Goal: Information Seeking & Learning: Learn about a topic

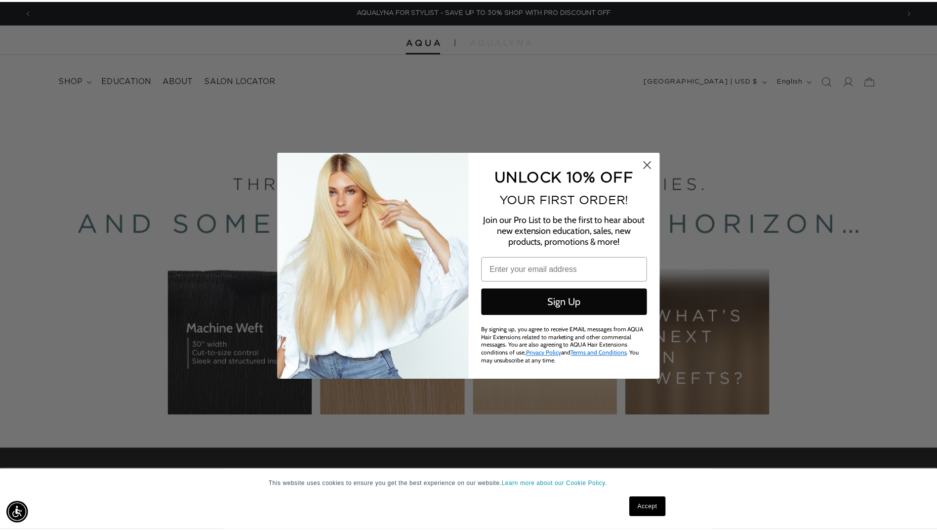
scroll to position [0, 1749]
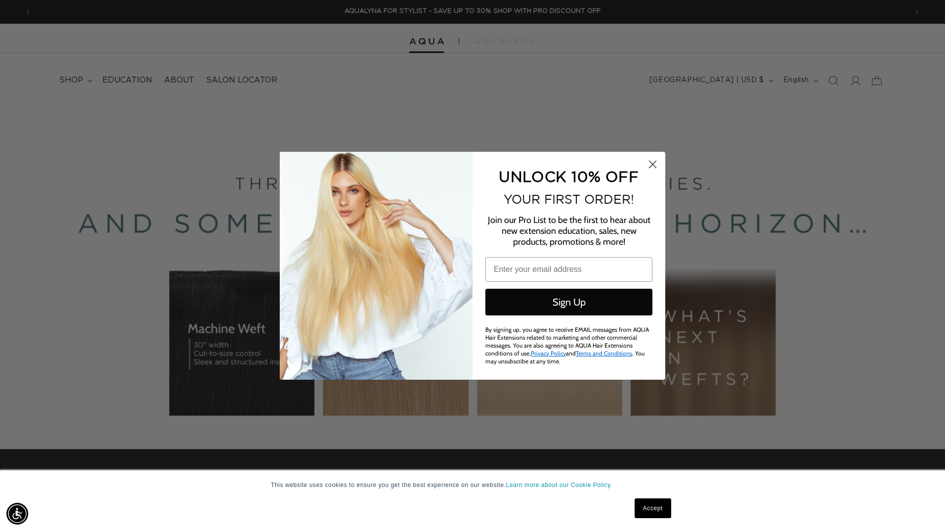
click at [650, 164] on circle "Close dialog" at bounding box center [652, 164] width 16 height 16
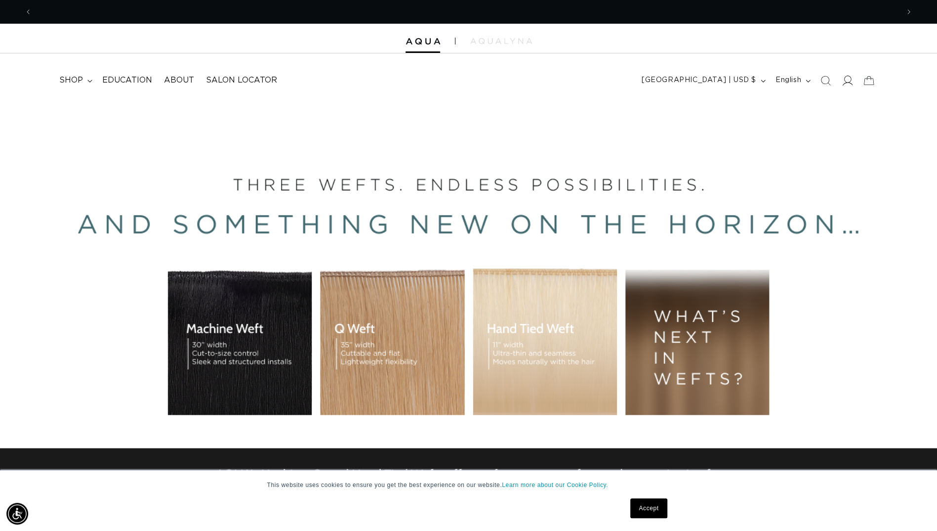
scroll to position [0, 0]
click at [850, 78] on icon at bounding box center [847, 80] width 10 height 10
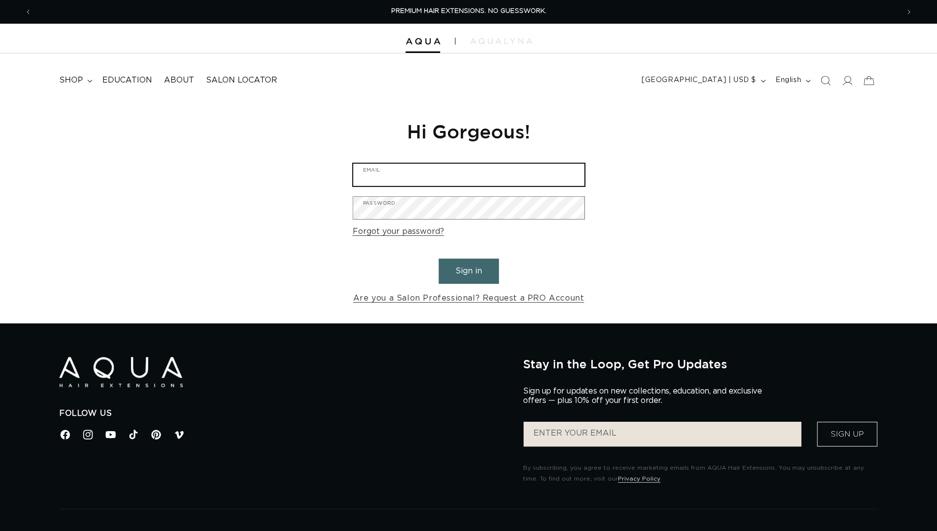
type input "homegrownhairstudio@gmail.com"
click at [421, 171] on input "homegrownhairstudio@gmail.com" at bounding box center [468, 175] width 231 height 22
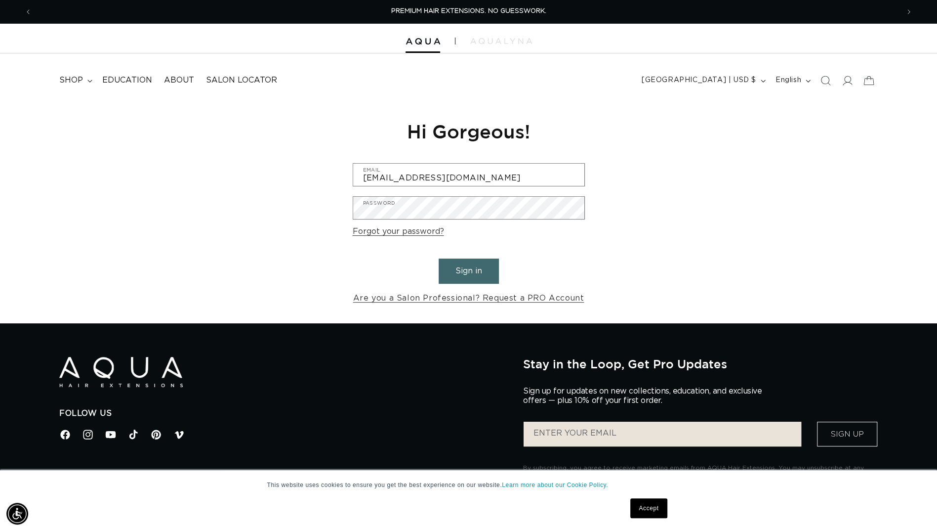
click at [472, 269] on button "Sign in" at bounding box center [469, 270] width 60 height 25
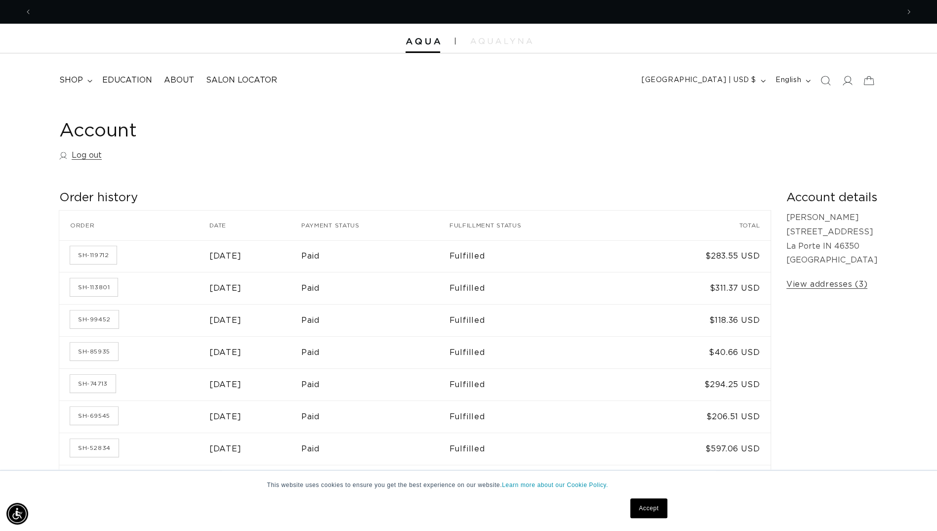
scroll to position [0, 866]
click at [94, 318] on link "SH-99452" at bounding box center [94, 319] width 48 height 18
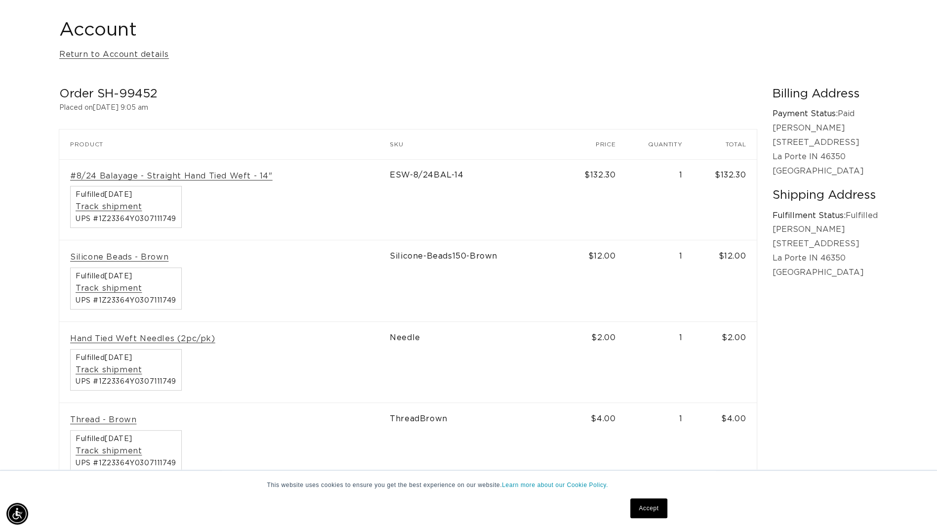
scroll to position [99, 0]
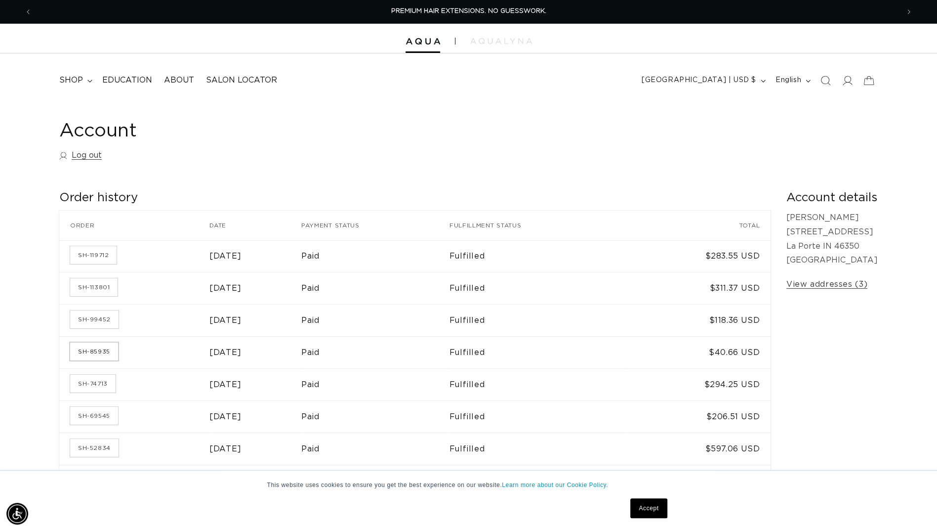
click at [107, 357] on link "SH-85935" at bounding box center [94, 351] width 48 height 18
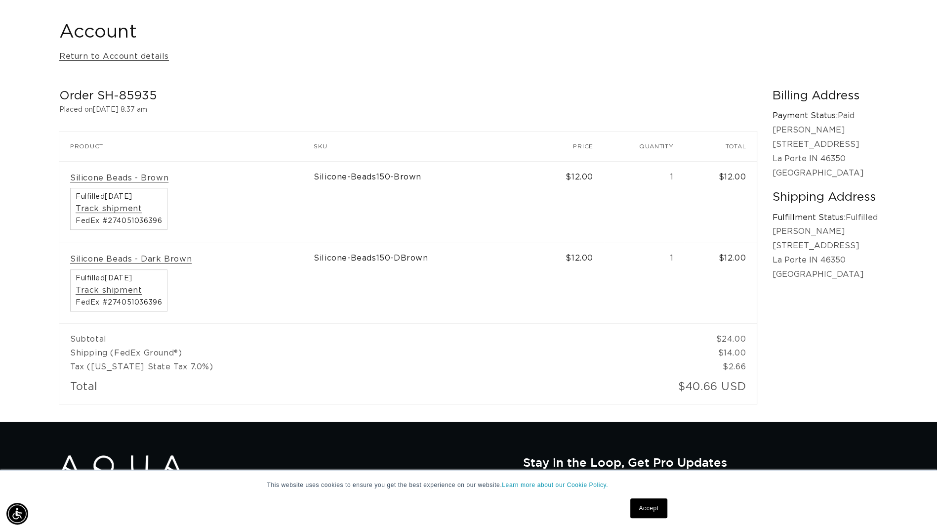
scroll to position [0, 866]
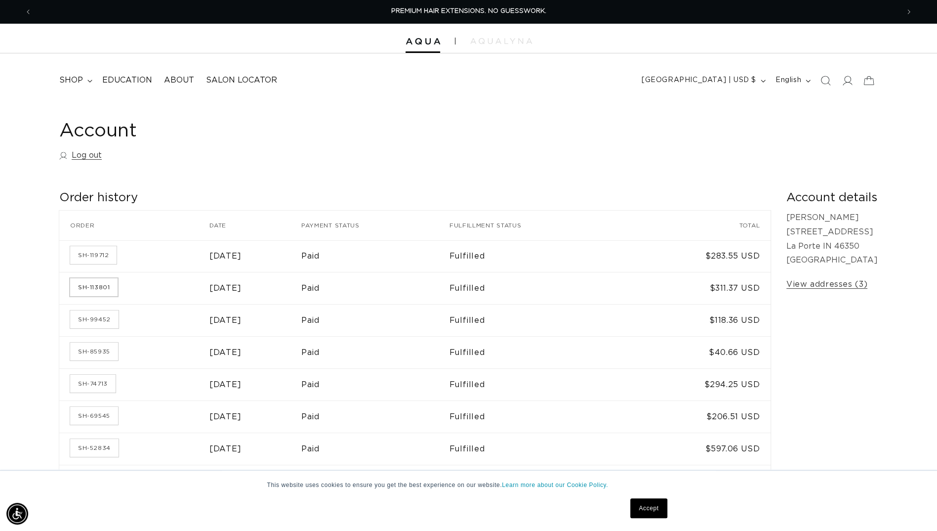
click at [97, 285] on link "SH-113801" at bounding box center [93, 287] width 47 height 18
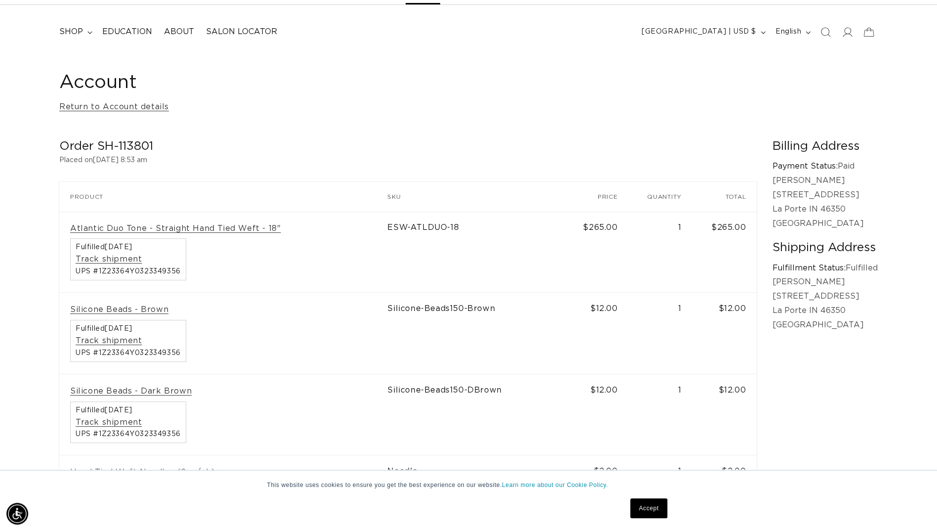
scroll to position [49, 0]
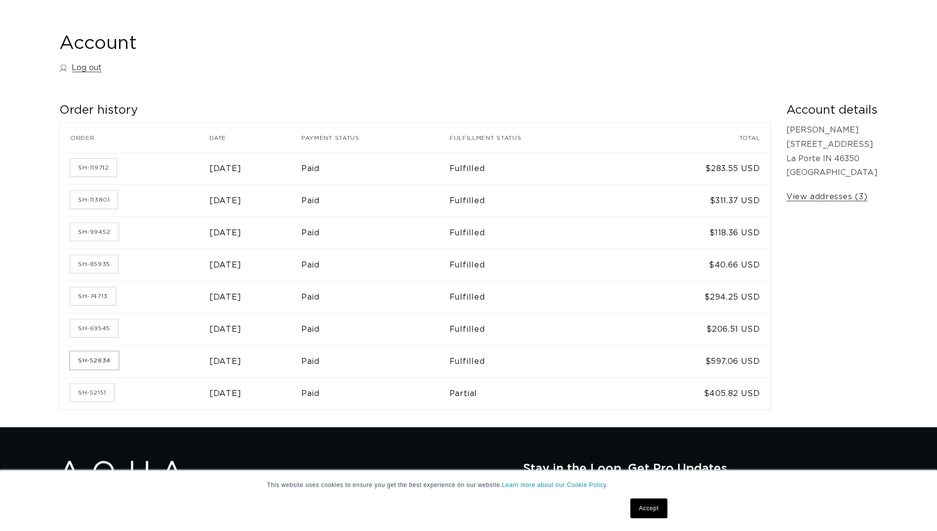
scroll to position [99, 0]
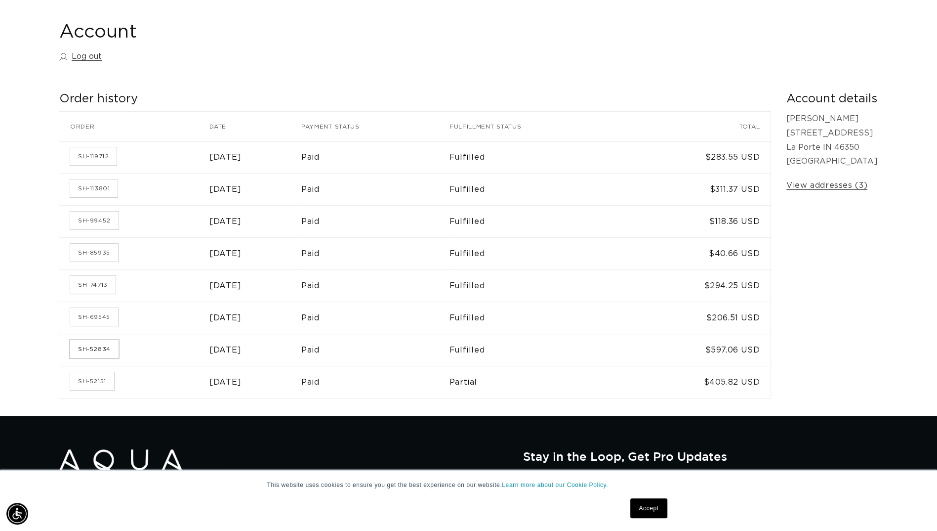
click at [97, 353] on link "SH-52834" at bounding box center [94, 349] width 48 height 18
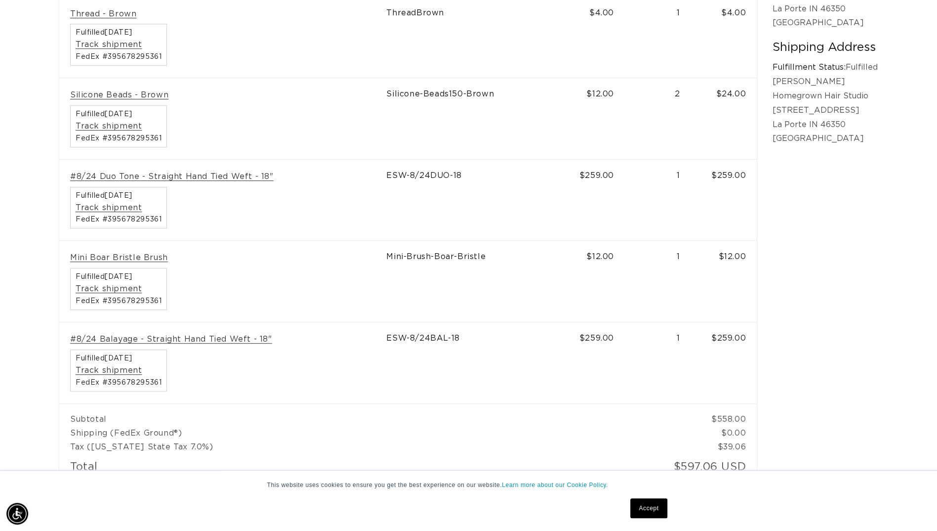
scroll to position [247, 0]
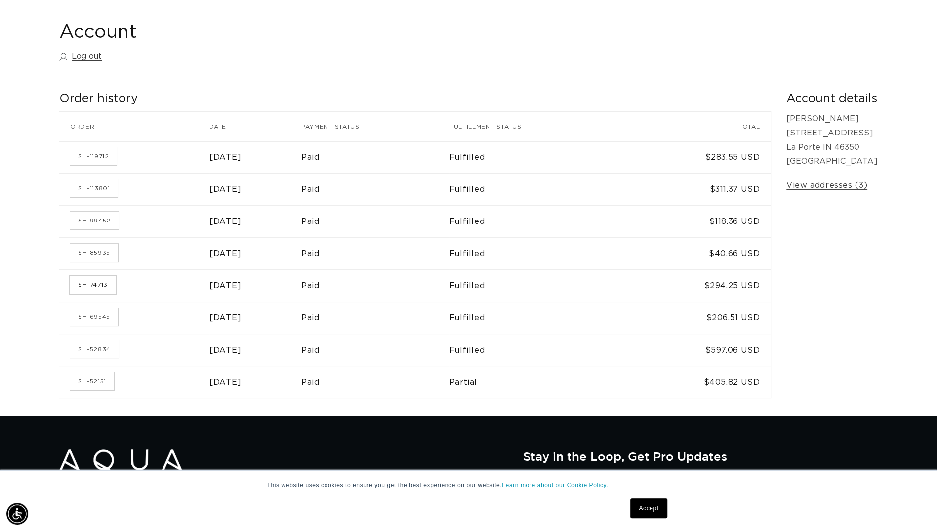
click at [90, 282] on link "SH-74713" at bounding box center [92, 285] width 45 height 18
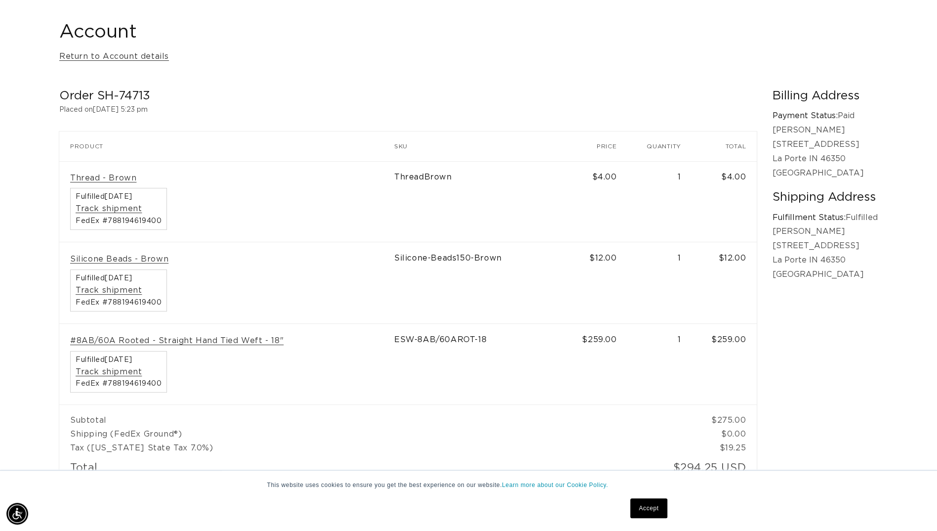
scroll to position [0, 1733]
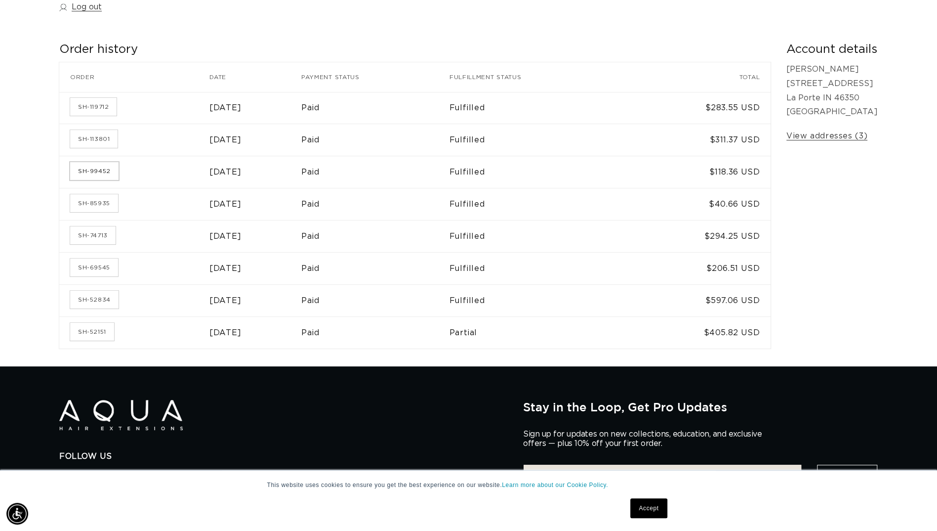
scroll to position [0, 1733]
click at [88, 170] on link "SH-99452" at bounding box center [94, 171] width 48 height 18
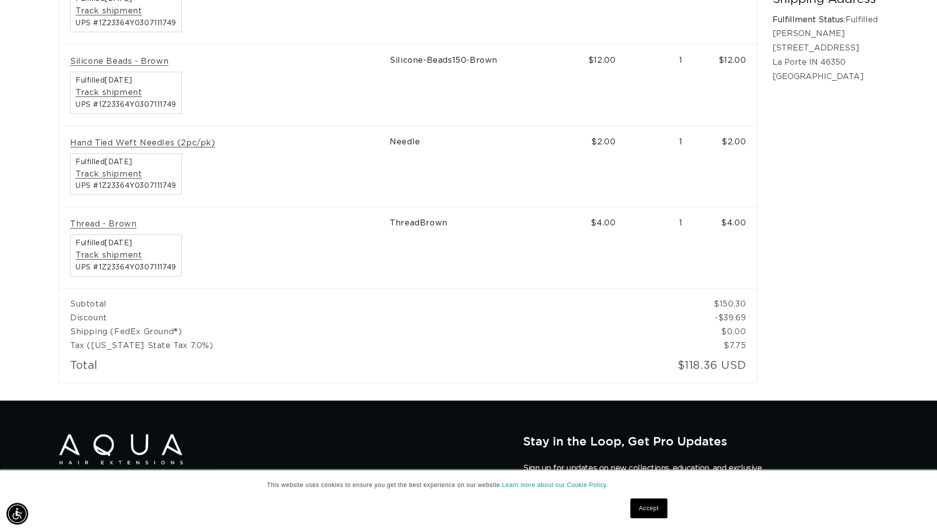
scroll to position [0, 866]
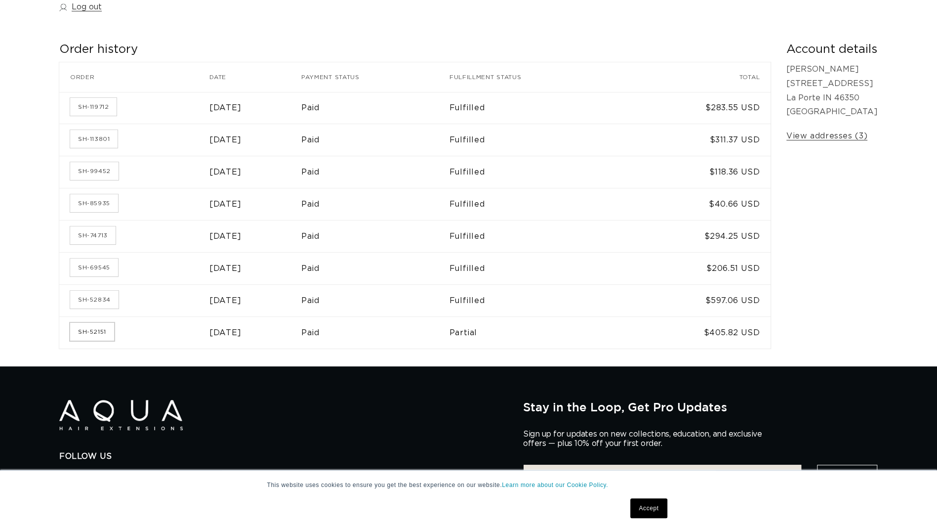
click at [95, 332] on link "SH-52151" at bounding box center [92, 332] width 44 height 18
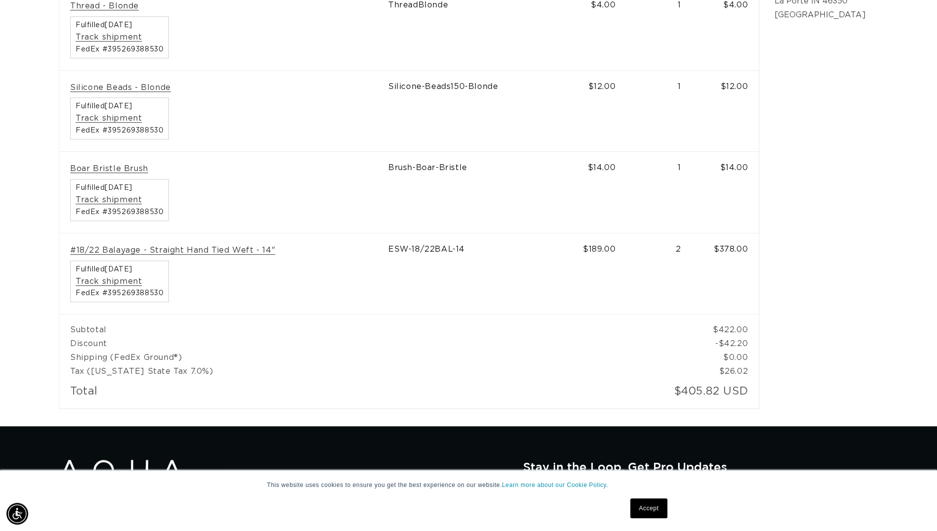
scroll to position [395, 0]
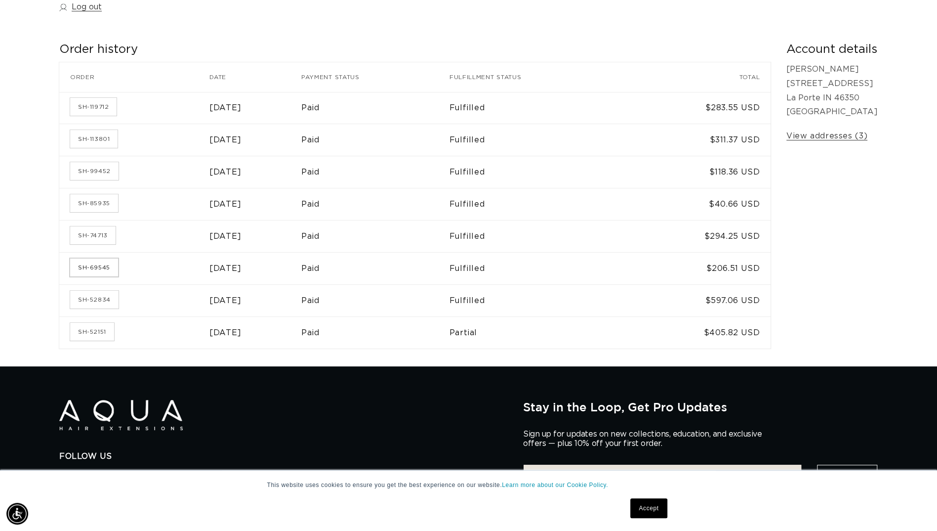
scroll to position [0, 866]
click at [96, 261] on link "SH-69545" at bounding box center [94, 267] width 48 height 18
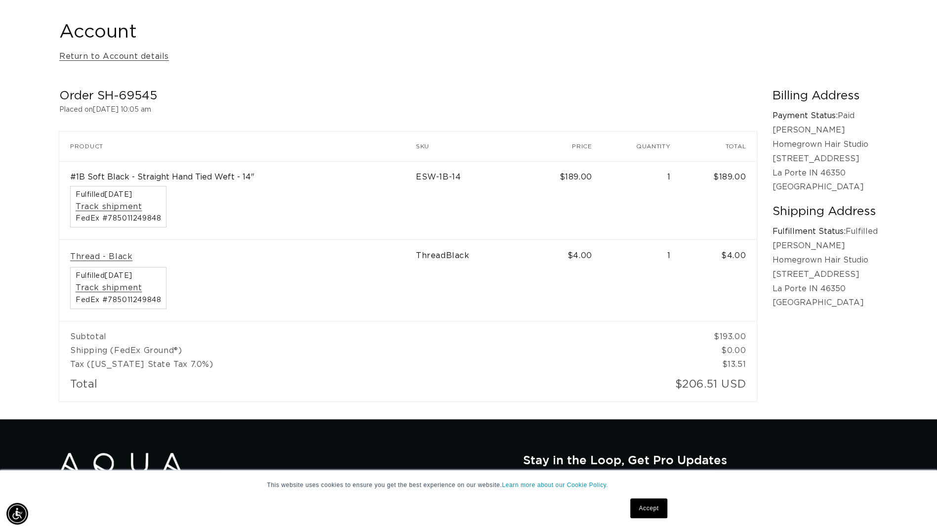
scroll to position [0, 866]
click at [116, 56] on link "Return to Account details" at bounding box center [114, 56] width 110 height 14
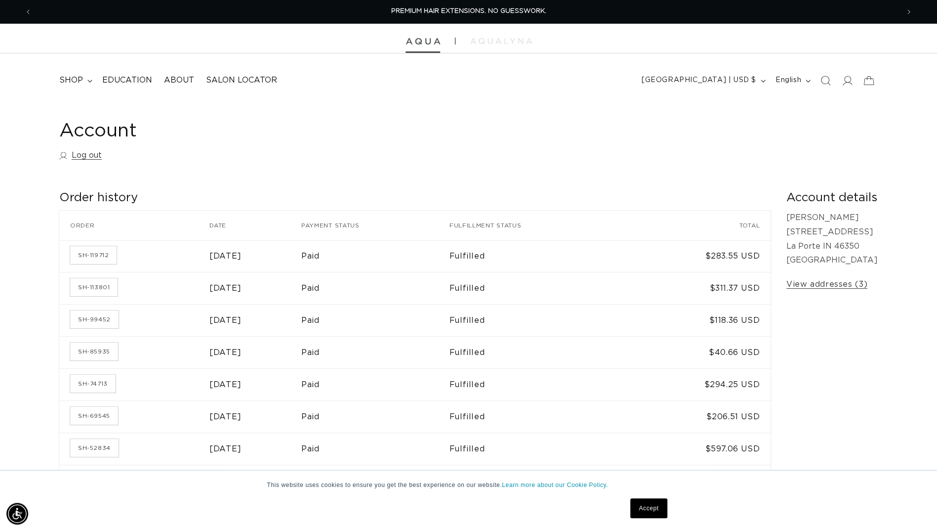
click at [422, 39] on img at bounding box center [423, 41] width 35 height 7
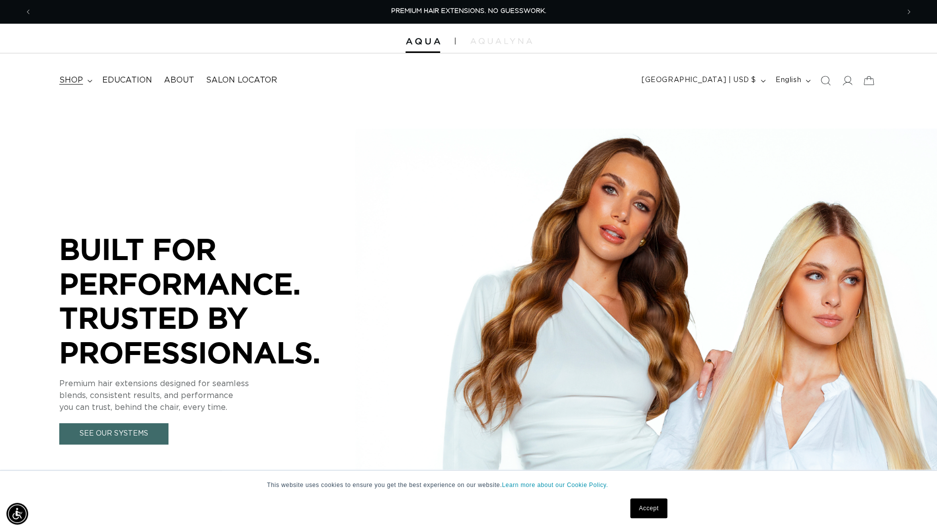
click at [82, 78] on span "shop" at bounding box center [71, 80] width 24 height 10
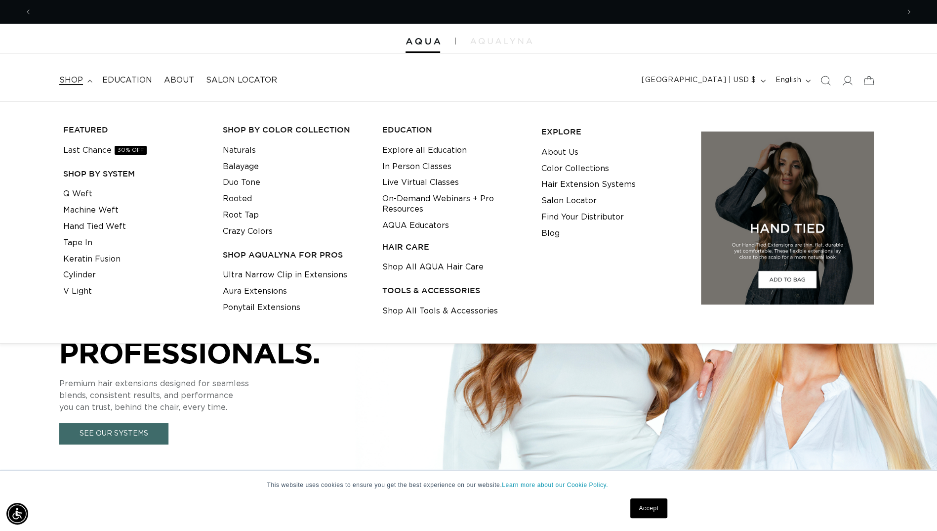
scroll to position [0, 866]
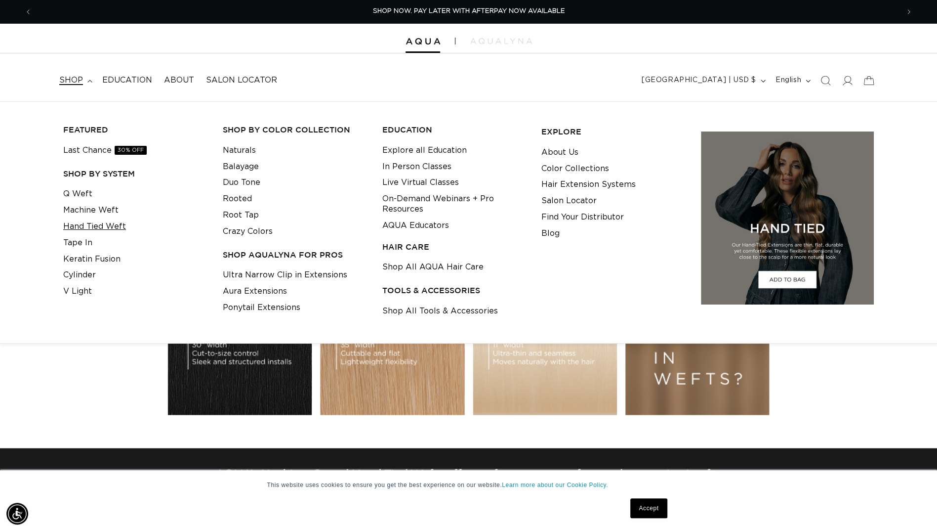
click at [88, 223] on link "Hand Tied Weft" at bounding box center [94, 226] width 63 height 16
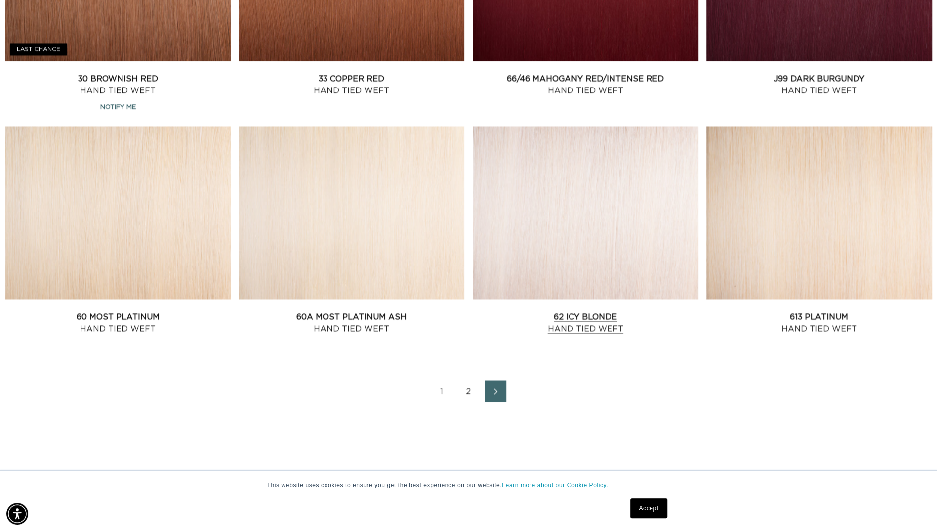
scroll to position [1235, 0]
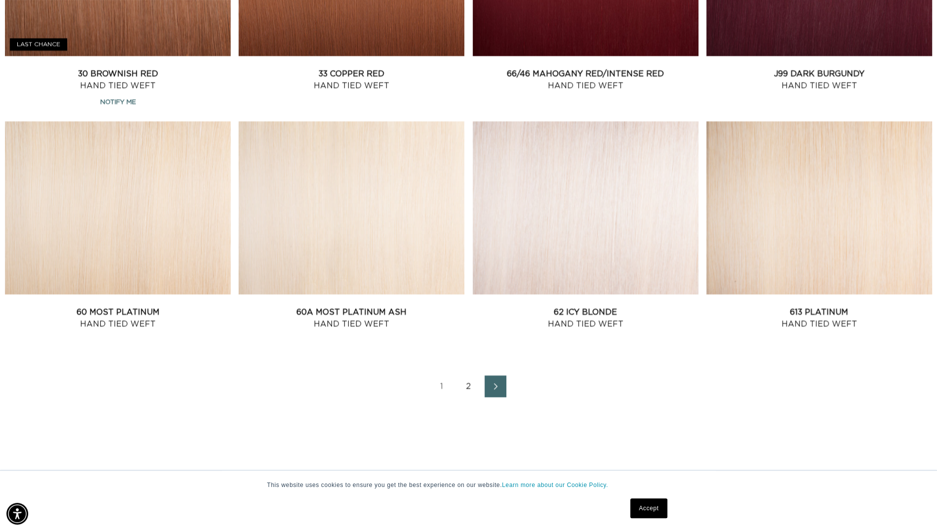
click at [496, 385] on icon "Next page" at bounding box center [495, 386] width 3 height 6
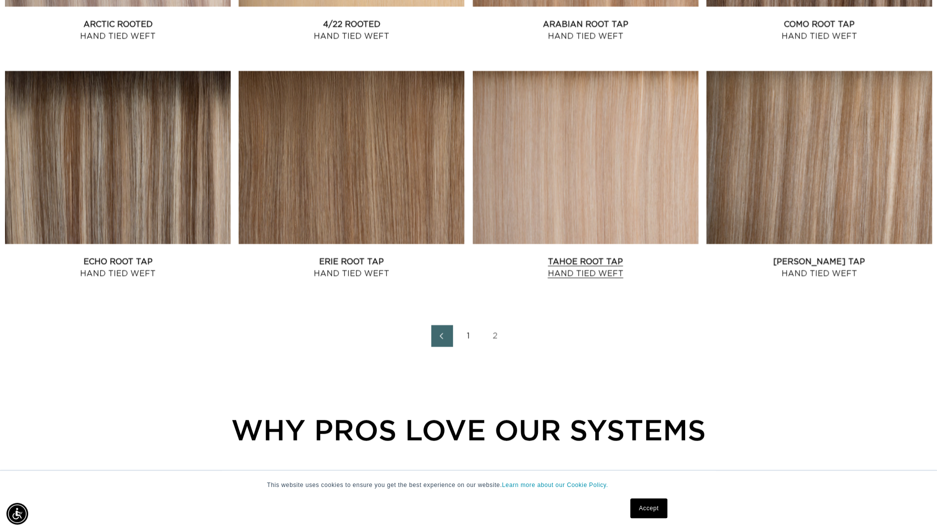
scroll to position [0, 1733]
click at [539, 255] on link "Tahoe Root Tap Hand Tied Weft" at bounding box center [586, 267] width 226 height 24
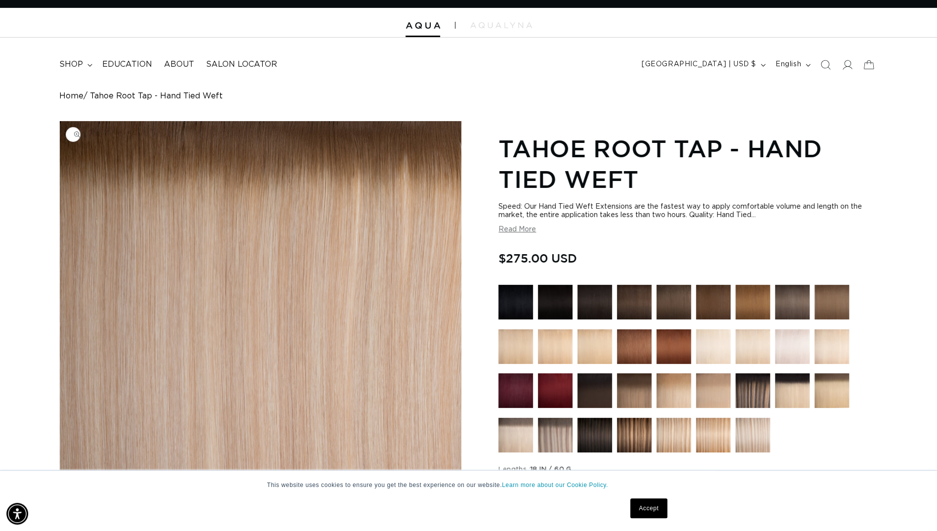
scroll to position [198, 0]
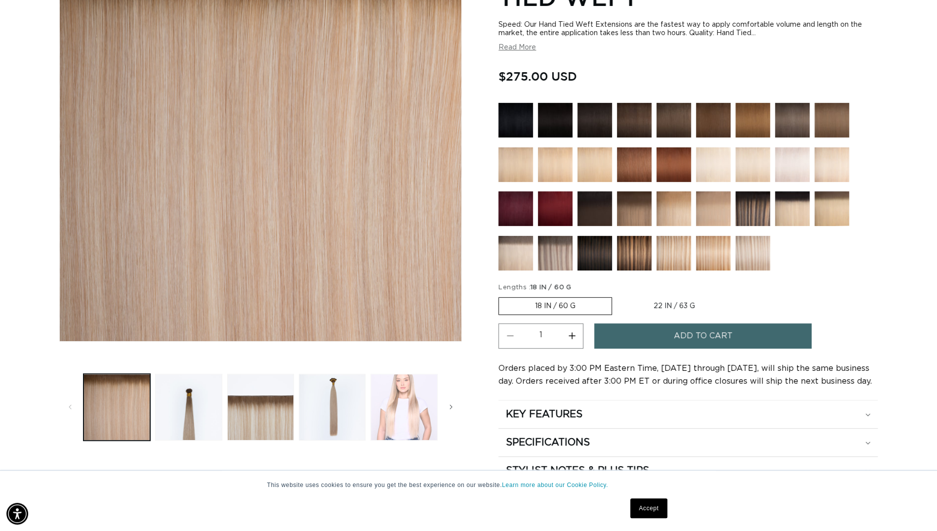
click at [385, 394] on button "Load image 5 in gallery view" at bounding box center [403, 406] width 67 height 67
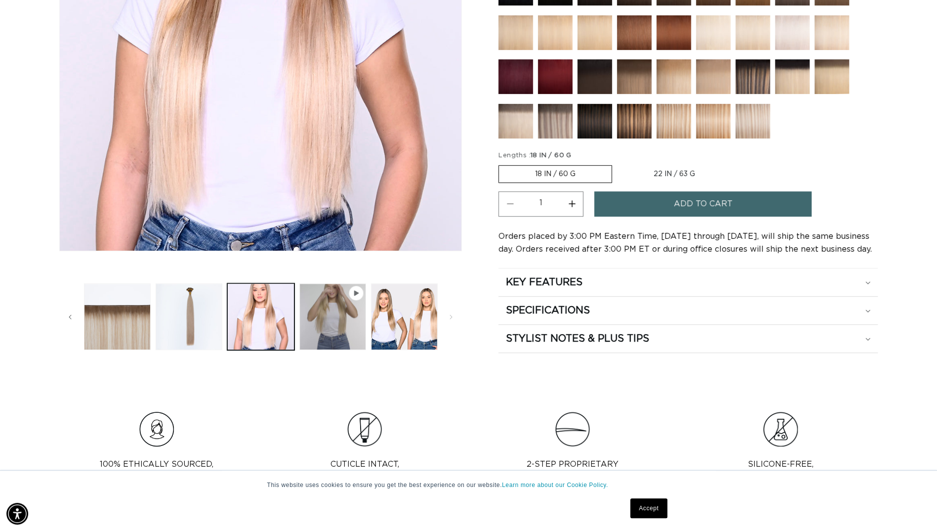
scroll to position [334, 0]
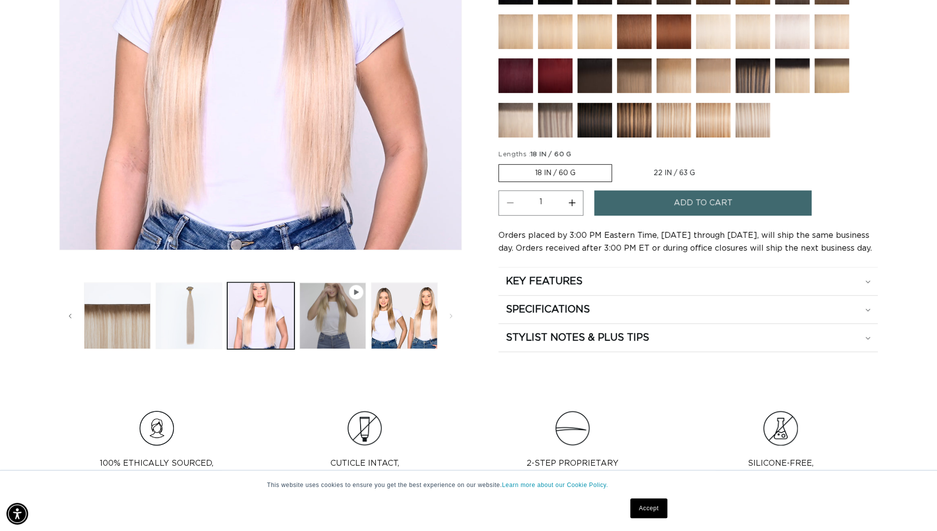
click at [190, 320] on button "Load image 4 in gallery view" at bounding box center [189, 315] width 67 height 67
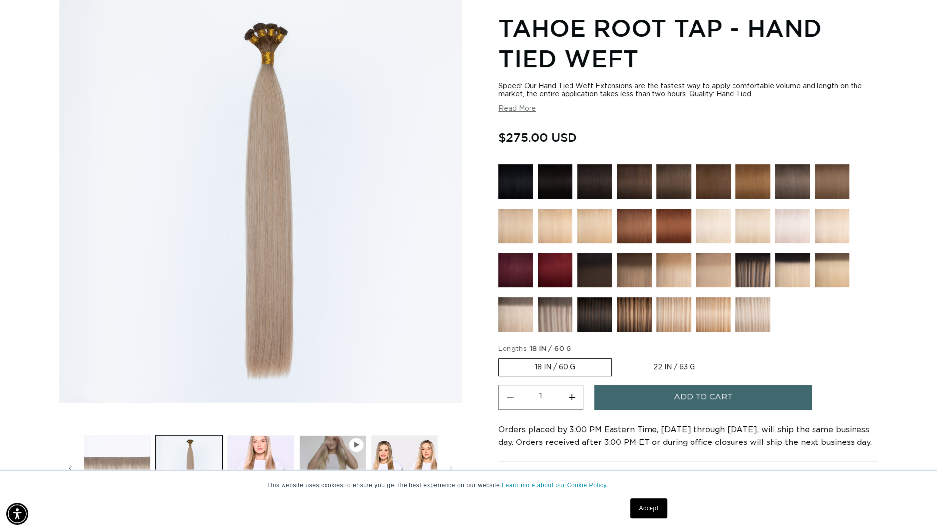
scroll to position [0, 0]
click at [126, 446] on button "Load image 3 in gallery view" at bounding box center [117, 468] width 67 height 67
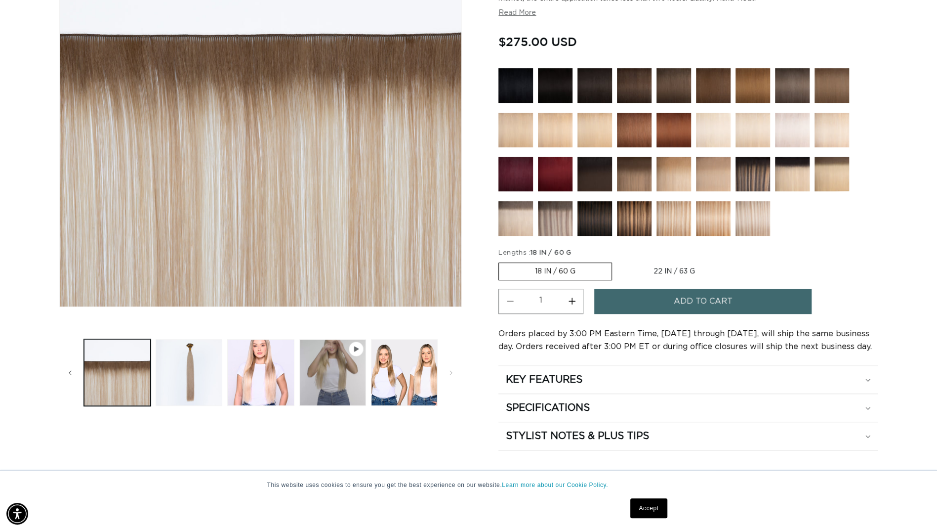
scroll to position [186, 0]
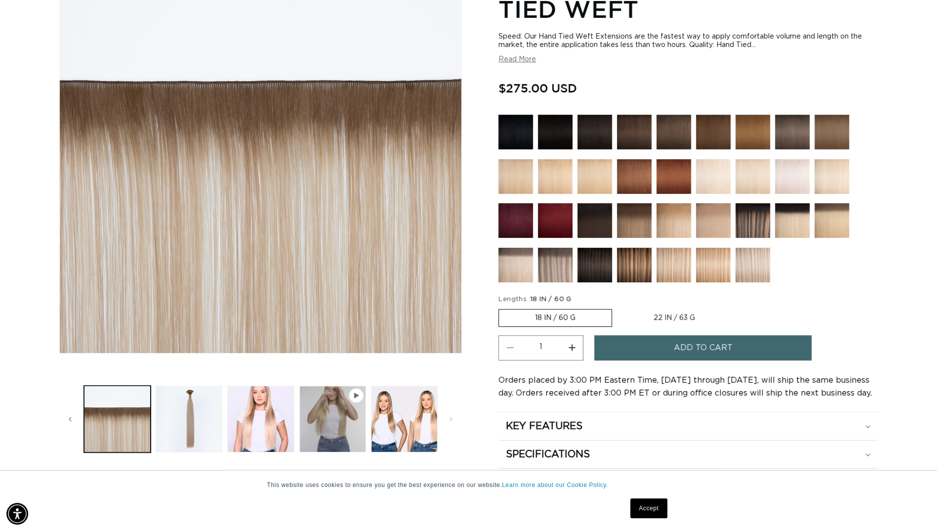
click at [360, 395] on span "Gallery Viewer" at bounding box center [356, 395] width 10 height 10
click at [349, 395] on span "Gallery Viewer" at bounding box center [356, 395] width 15 height 15
click at [338, 403] on button "Play video 1 in gallery view" at bounding box center [332, 418] width 67 height 67
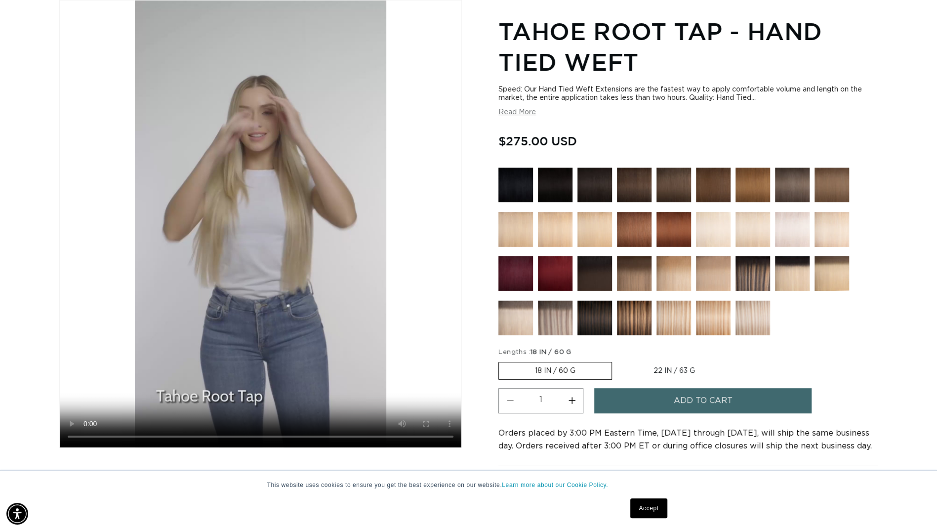
scroll to position [0, 0]
click at [599, 370] on label "18 IN / 60 G Variant sold out or unavailable" at bounding box center [555, 370] width 114 height 18
click at [501, 360] on input "18 IN / 60 G Variant sold out or unavailable" at bounding box center [501, 359] width 0 height 0
click at [704, 318] on img at bounding box center [713, 317] width 35 height 35
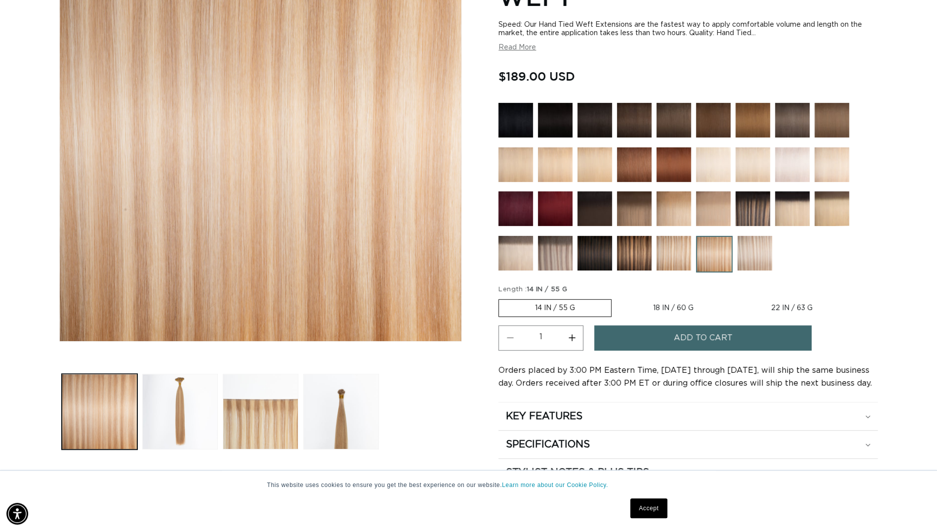
scroll to position [0, 866]
click at [750, 260] on img at bounding box center [755, 253] width 35 height 35
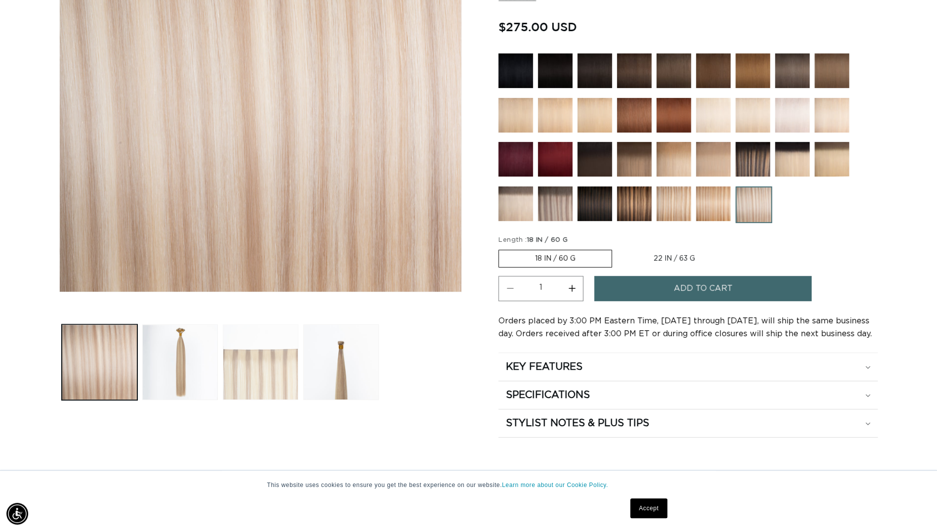
scroll to position [0, 1733]
click at [720, 206] on img at bounding box center [713, 203] width 35 height 35
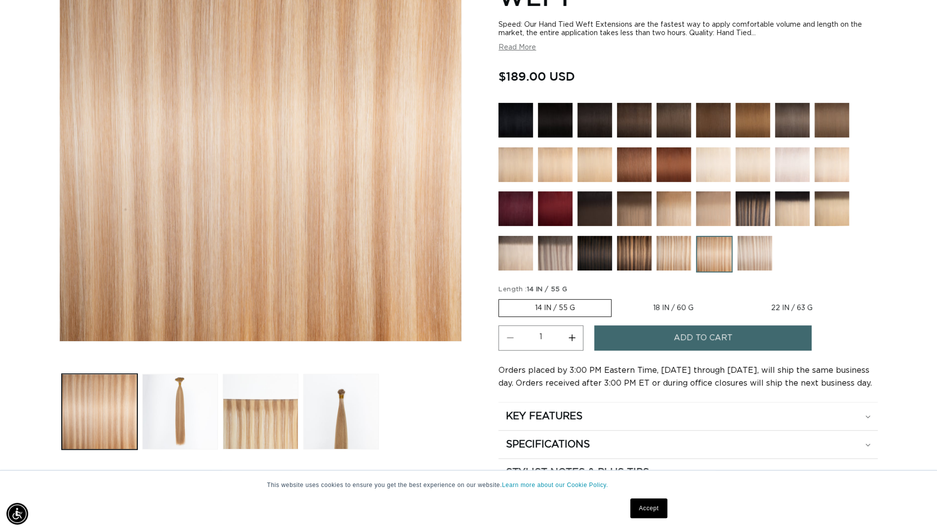
scroll to position [0, 866]
click at [664, 253] on img at bounding box center [674, 253] width 35 height 35
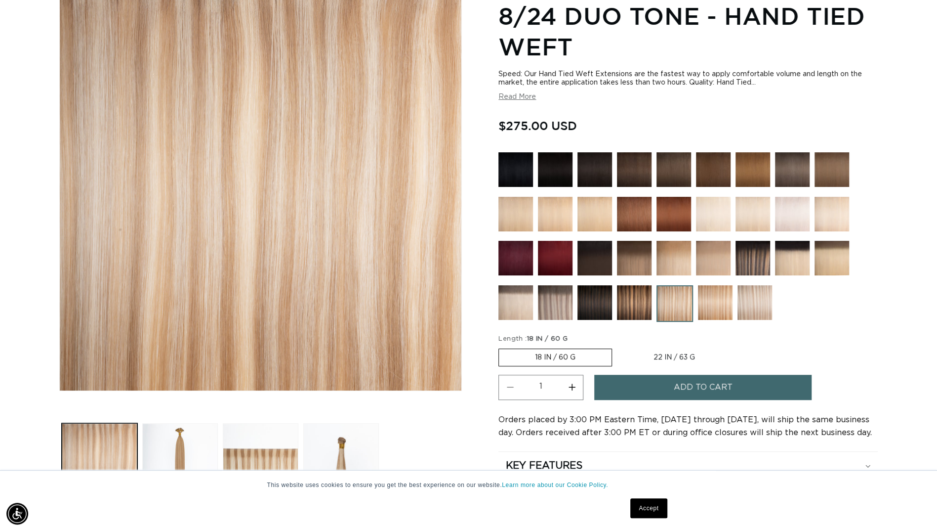
scroll to position [0, 866]
click at [516, 306] on img at bounding box center [515, 302] width 35 height 35
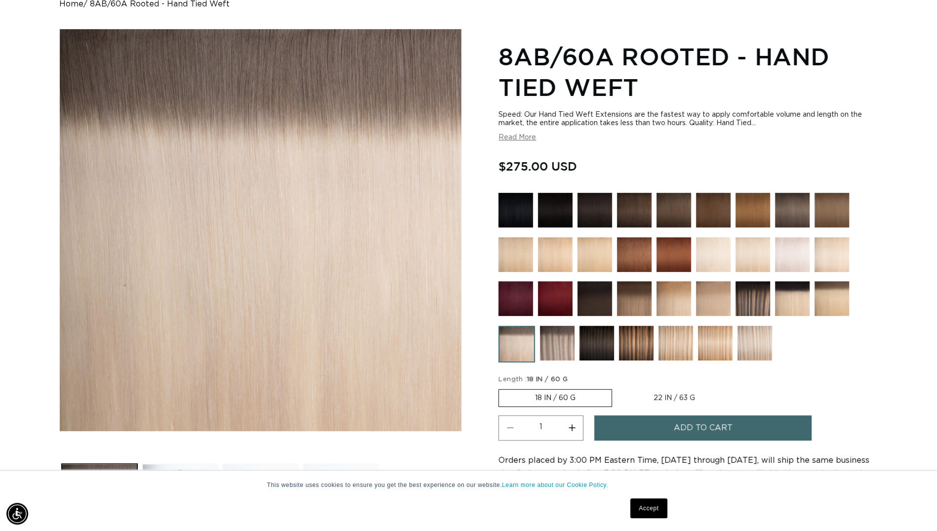
scroll to position [99, 0]
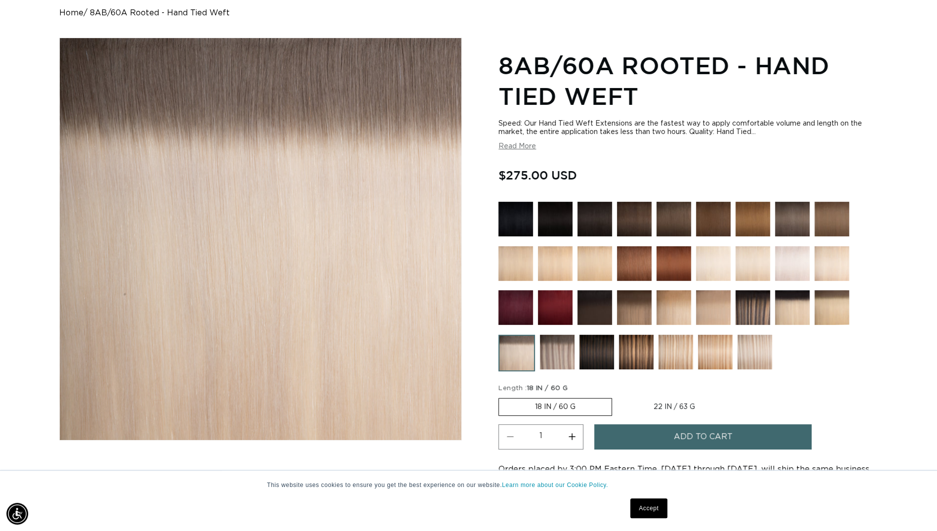
click at [674, 303] on img at bounding box center [674, 307] width 35 height 35
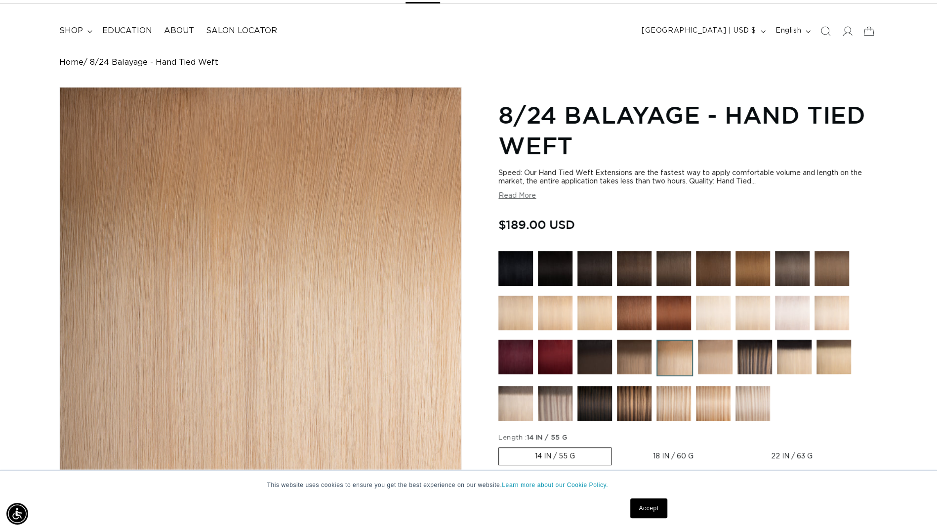
click at [639, 400] on img at bounding box center [634, 403] width 35 height 35
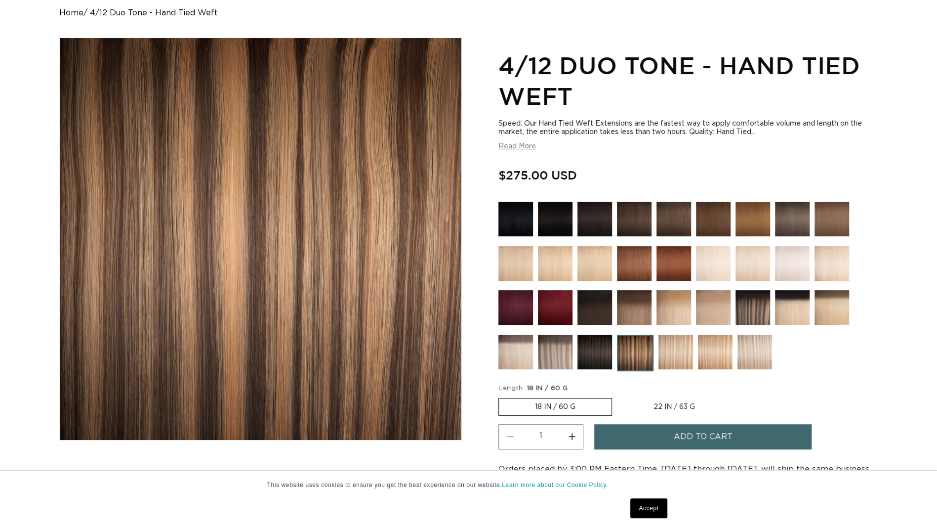
click at [560, 367] on img at bounding box center [555, 351] width 35 height 35
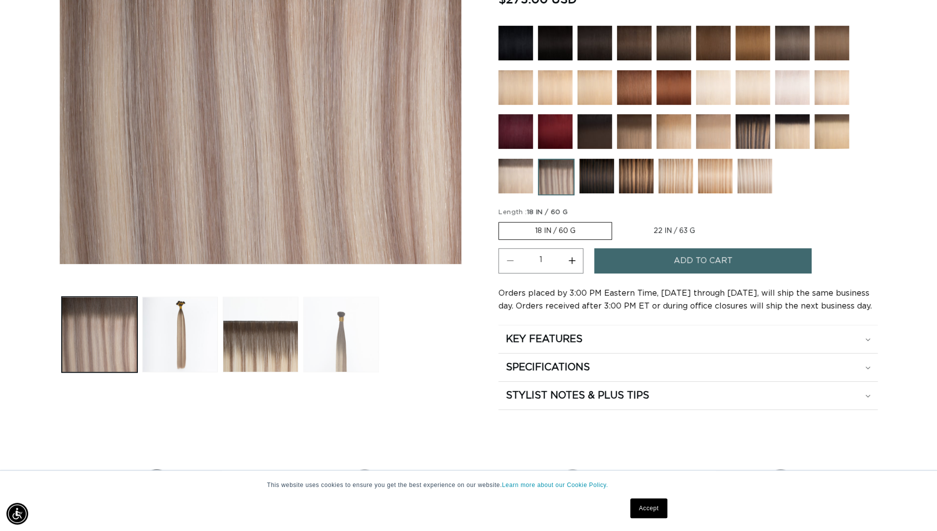
scroll to position [296, 0]
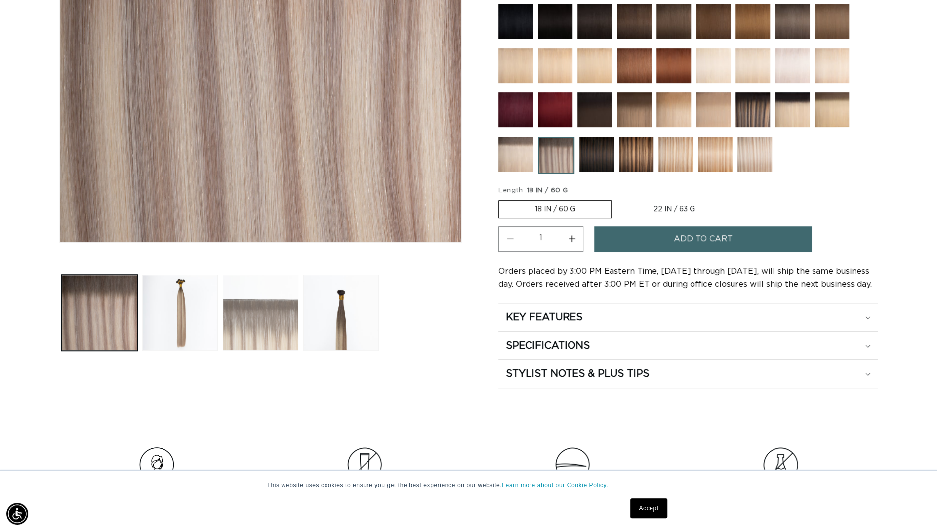
click at [258, 341] on button "Load image 3 in gallery view" at bounding box center [261, 313] width 76 height 76
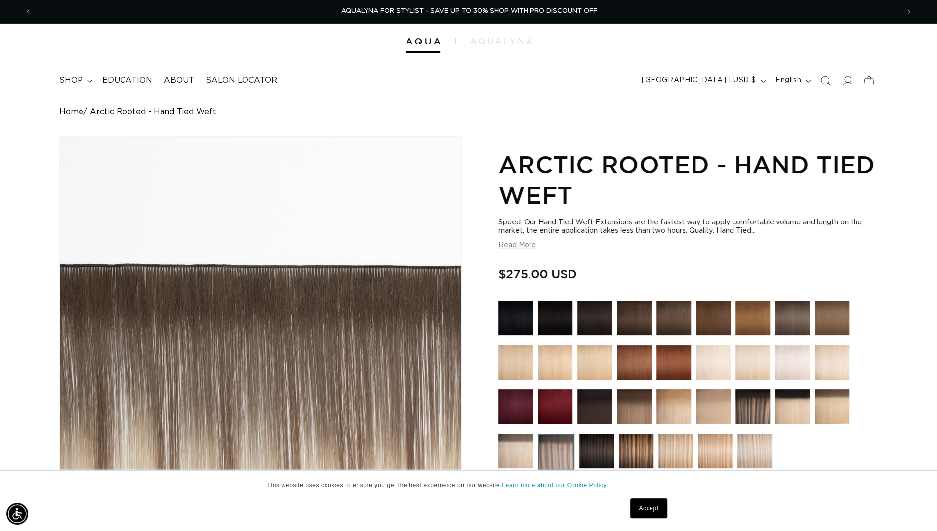
scroll to position [0, 0]
click at [849, 81] on icon at bounding box center [847, 80] width 10 height 10
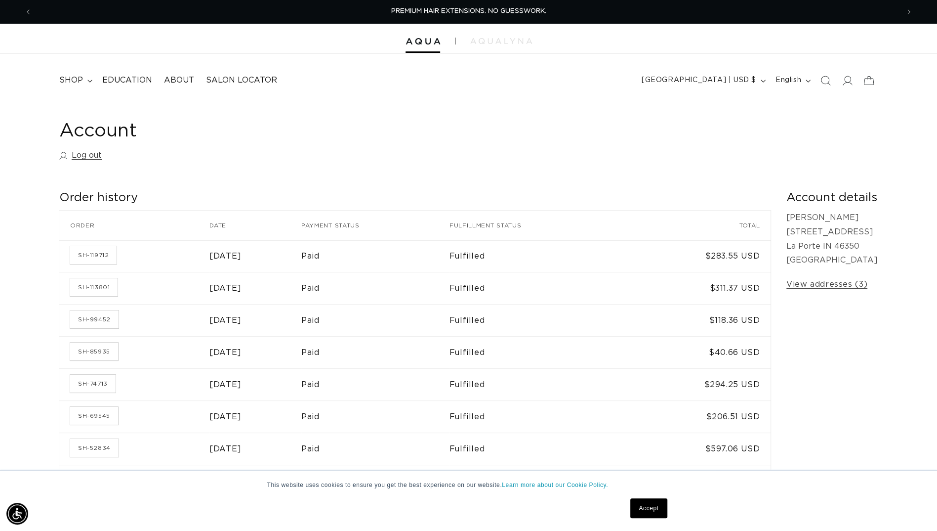
drag, startPoint x: 84, startPoint y: 254, endPoint x: 85, endPoint y: 264, distance: 9.9
click at [85, 264] on td "SH-119712" at bounding box center [134, 256] width 150 height 32
drag, startPoint x: 85, startPoint y: 264, endPoint x: 78, endPoint y: 255, distance: 11.2
click at [78, 255] on link "SH-119712" at bounding box center [93, 255] width 46 height 18
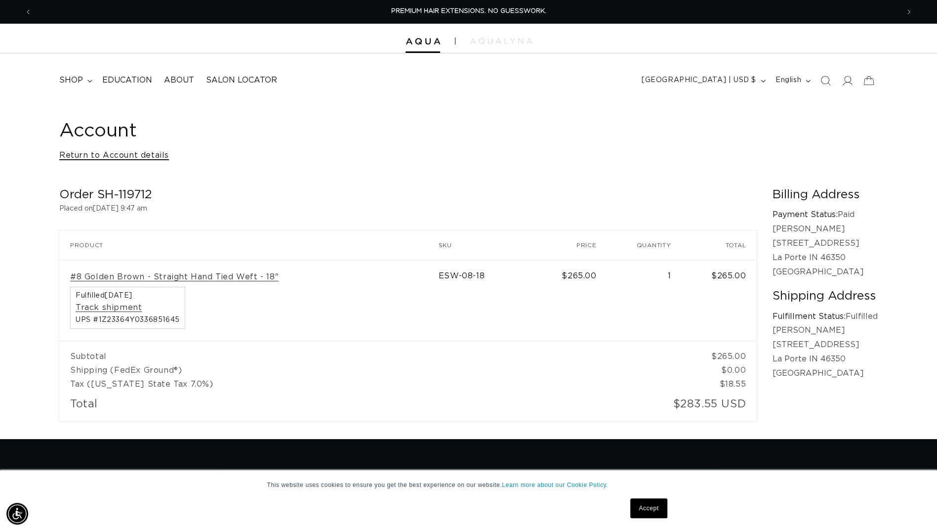
click at [67, 157] on link "Return to Account details" at bounding box center [114, 155] width 110 height 14
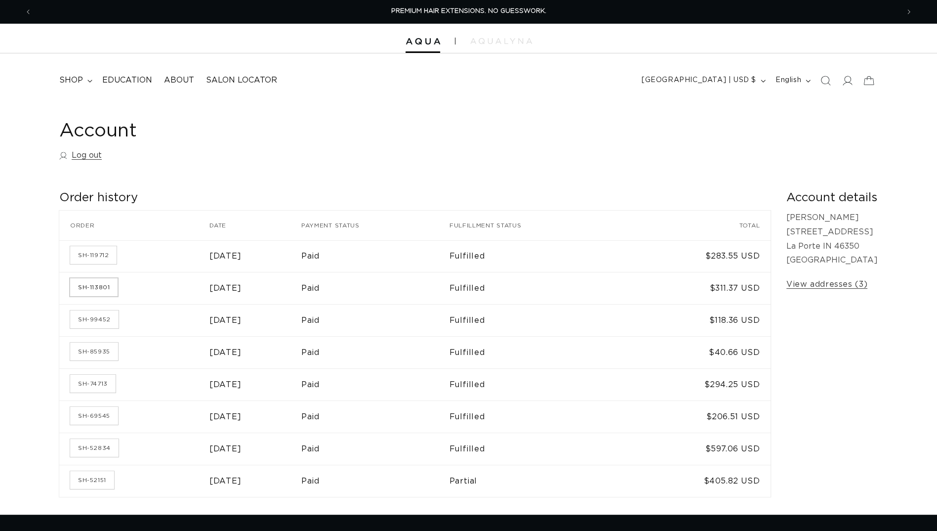
click at [103, 285] on link "SH-113801" at bounding box center [93, 287] width 47 height 18
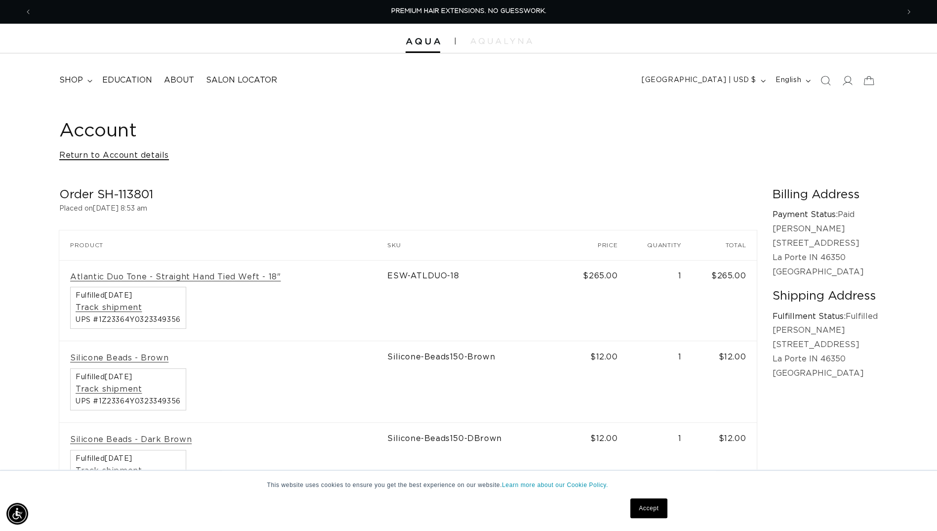
click at [103, 159] on link "Return to Account details" at bounding box center [114, 155] width 110 height 14
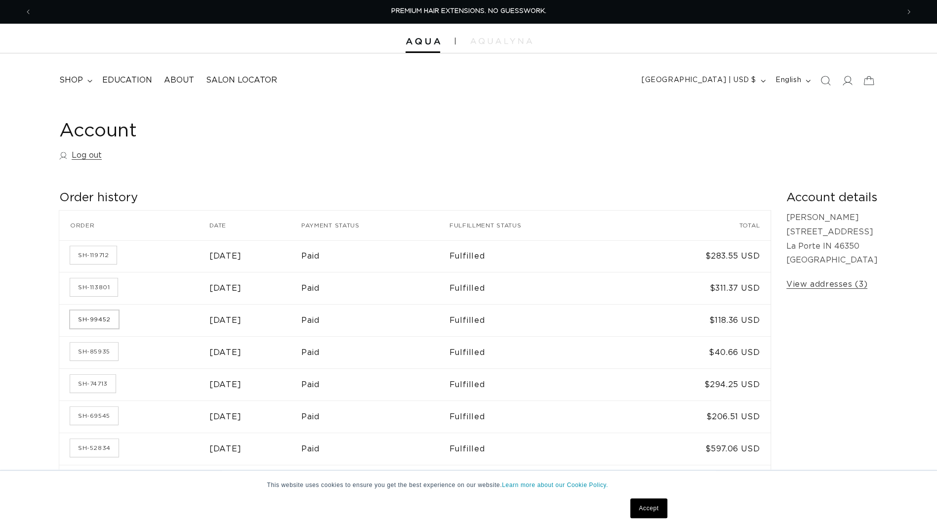
click at [100, 320] on link "SH-99452" at bounding box center [94, 319] width 48 height 18
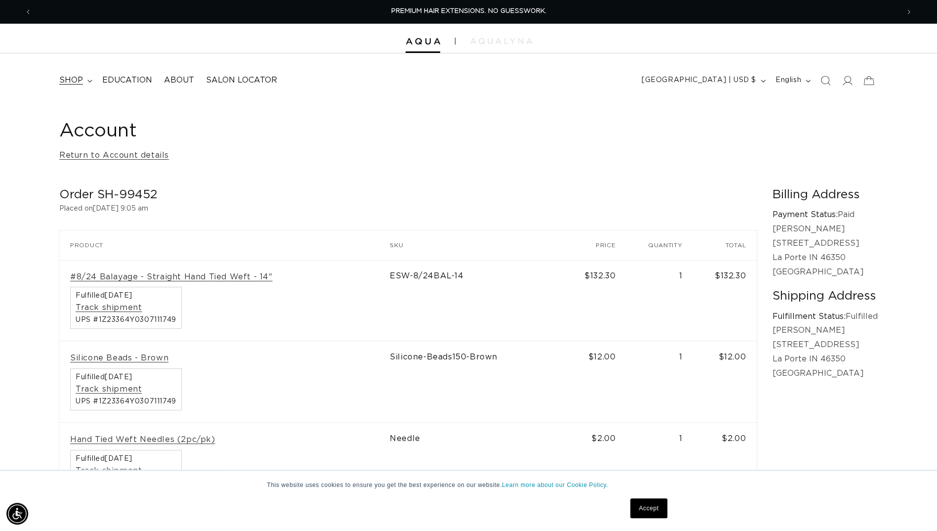
click at [92, 78] on summary "shop" at bounding box center [74, 80] width 43 height 22
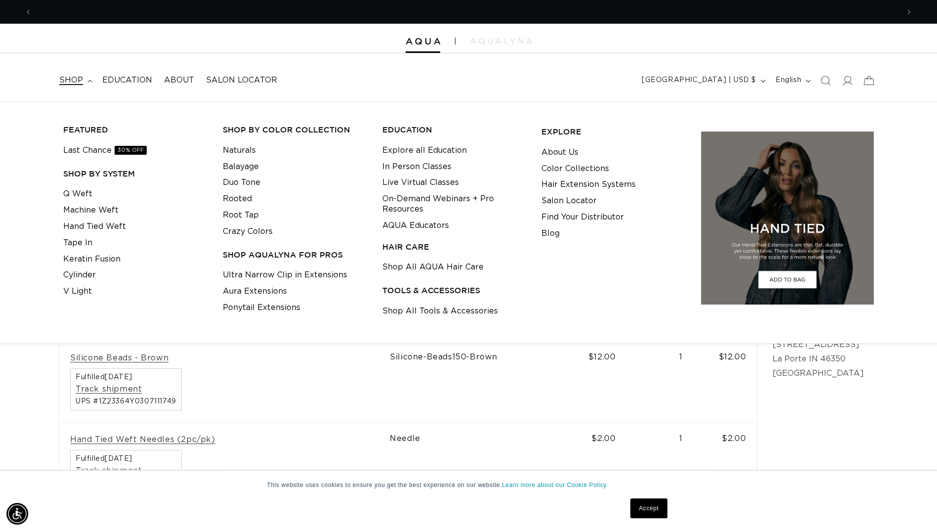
scroll to position [0, 866]
click at [83, 228] on link "Hand Tied Weft" at bounding box center [94, 226] width 63 height 16
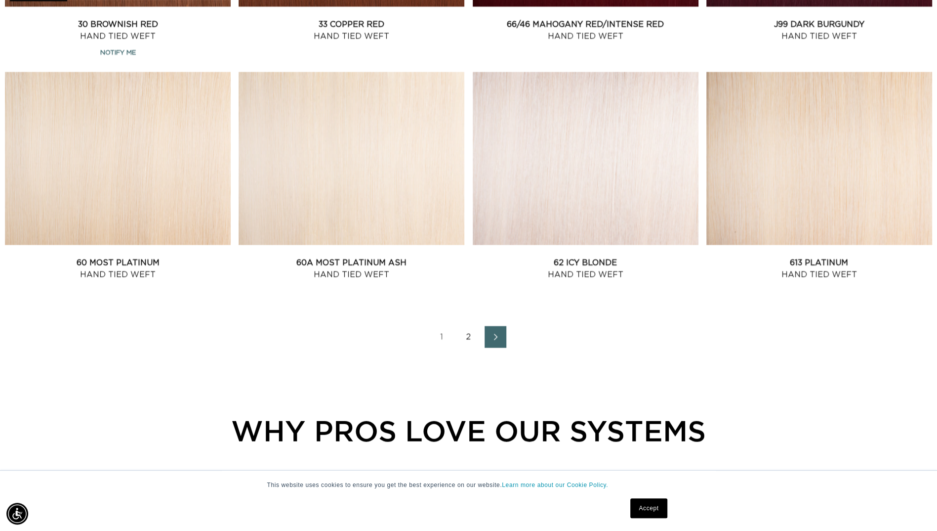
scroll to position [0, 1733]
click at [499, 338] on icon "Next page" at bounding box center [496, 336] width 13 height 7
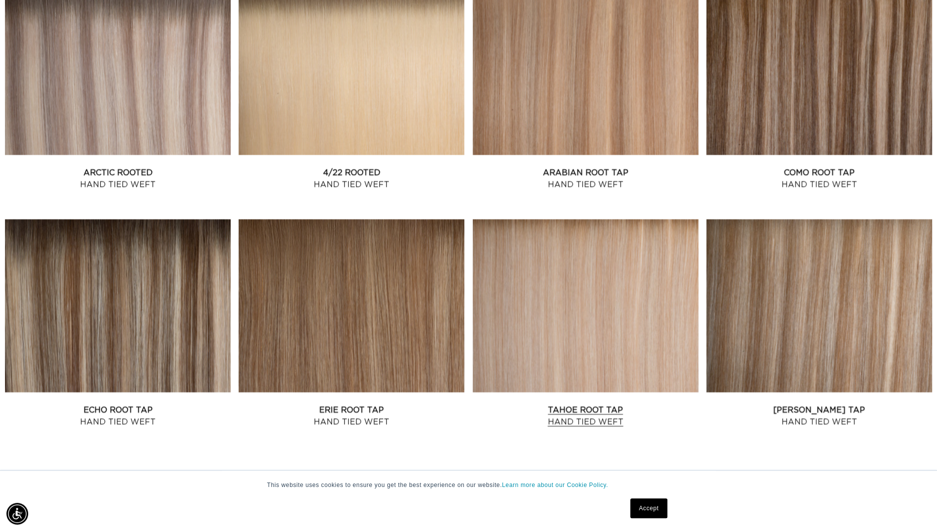
click at [618, 404] on link "Tahoe Root Tap Hand Tied Weft" at bounding box center [586, 416] width 226 height 24
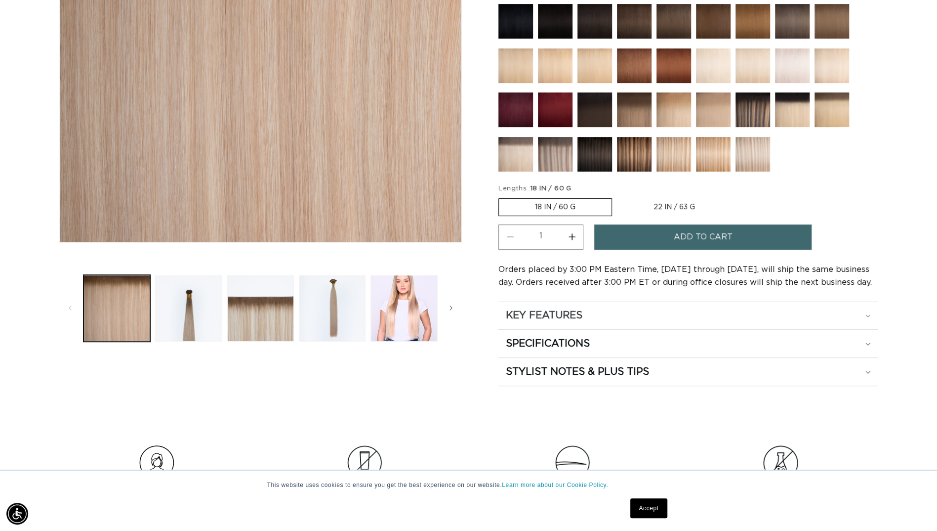
scroll to position [0, 1733]
click at [560, 310] on h2 "KEY FEATURES" at bounding box center [544, 315] width 77 height 13
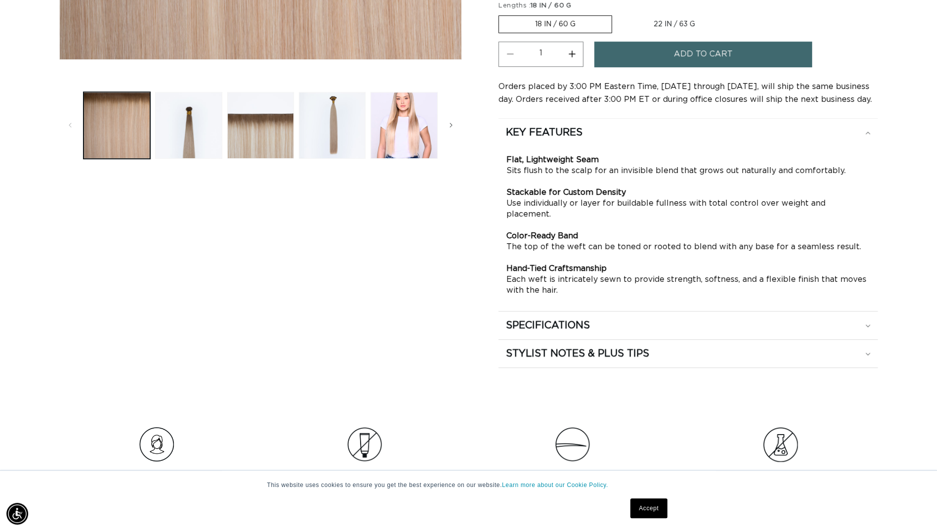
scroll to position [494, 0]
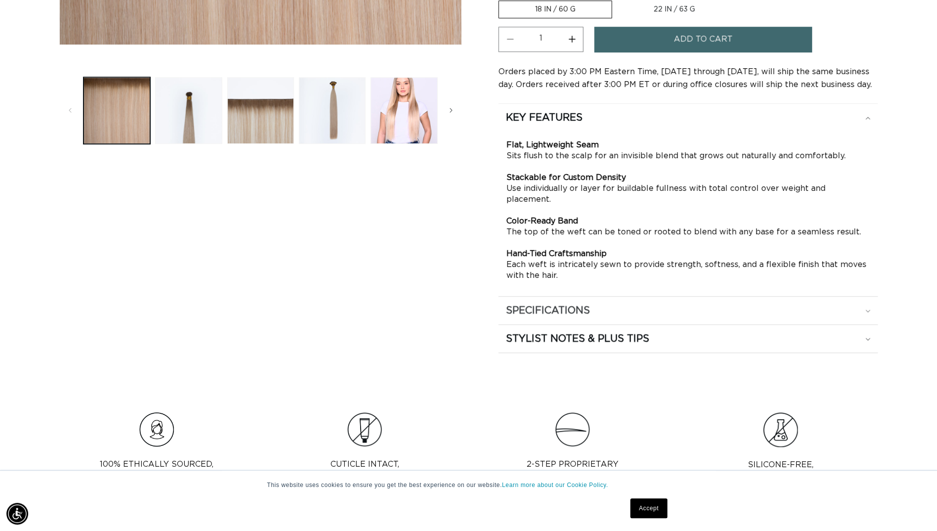
click at [565, 304] on summary "SPECIFICATIONS" at bounding box center [687, 310] width 379 height 28
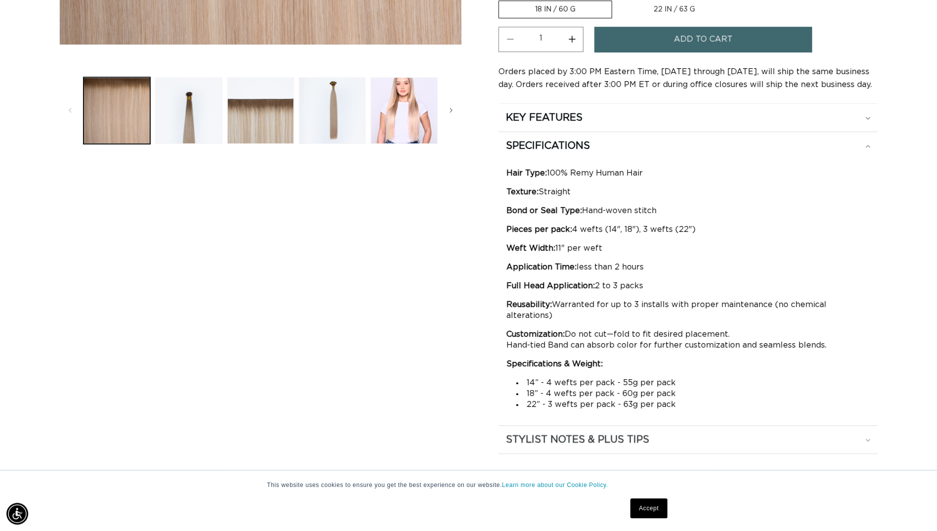
scroll to position [0, 0]
click at [573, 433] on h2 "STYLIST NOTES & PLUS TIPS" at bounding box center [577, 439] width 143 height 13
